Goal: Information Seeking & Learning: Learn about a topic

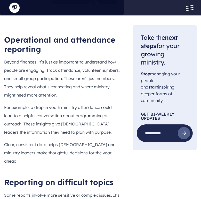
scroll to position [916, 0]
